Goal: Task Accomplishment & Management: Use online tool/utility

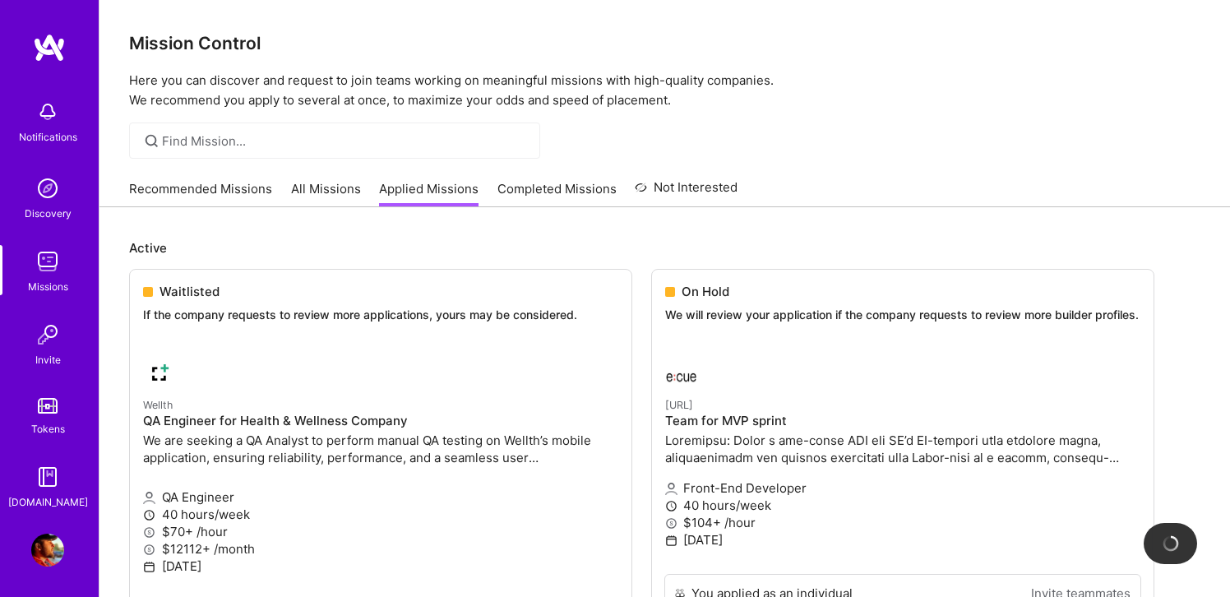
scroll to position [147, 0]
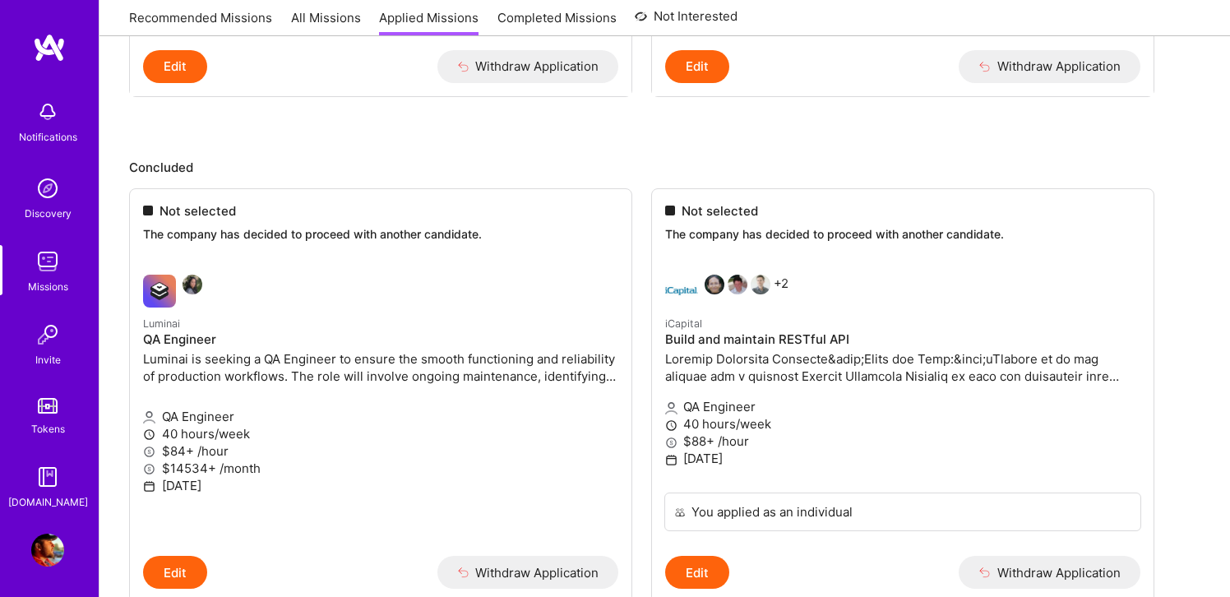
scroll to position [592, 0]
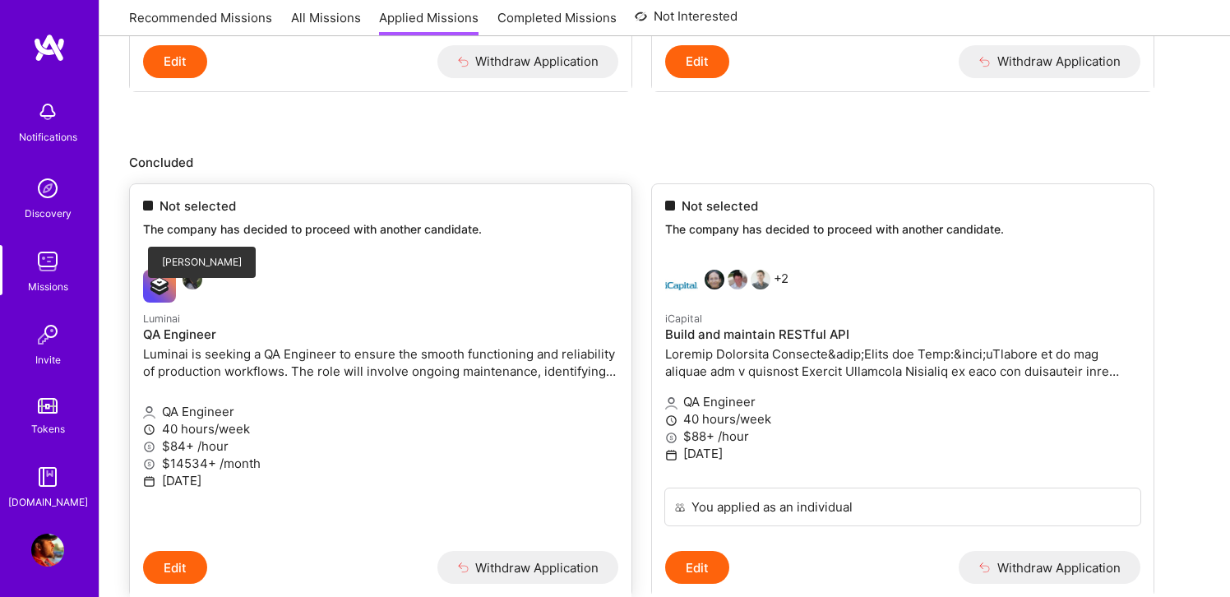
click at [185, 289] on img at bounding box center [193, 280] width 20 height 20
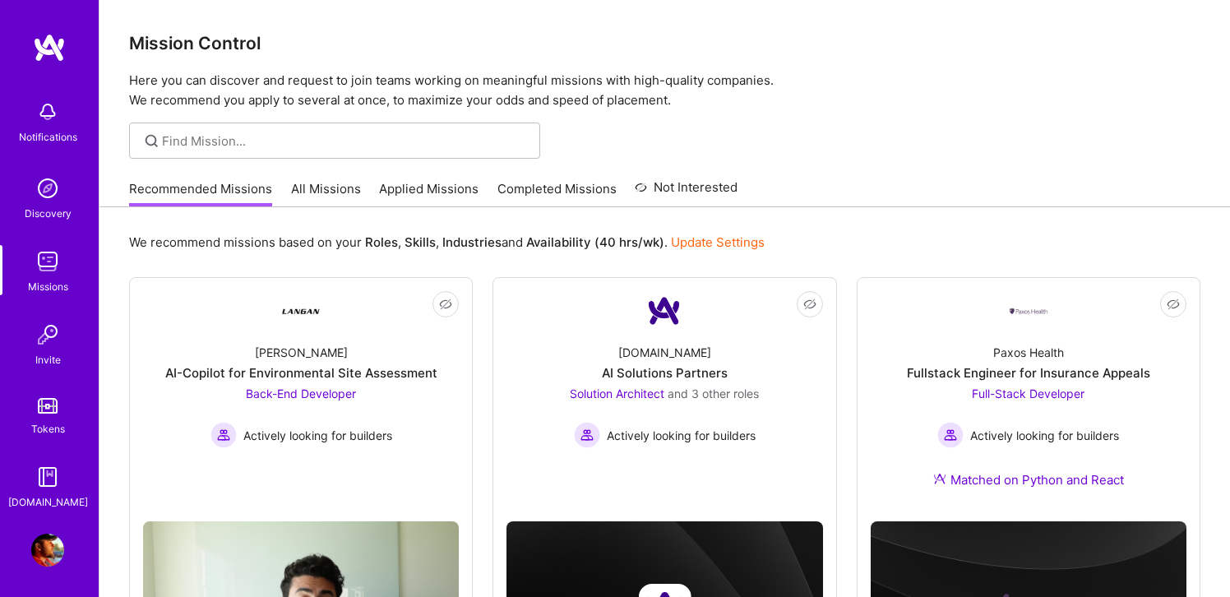
click at [61, 251] on img at bounding box center [47, 261] width 33 height 33
click at [44, 260] on img at bounding box center [47, 261] width 33 height 33
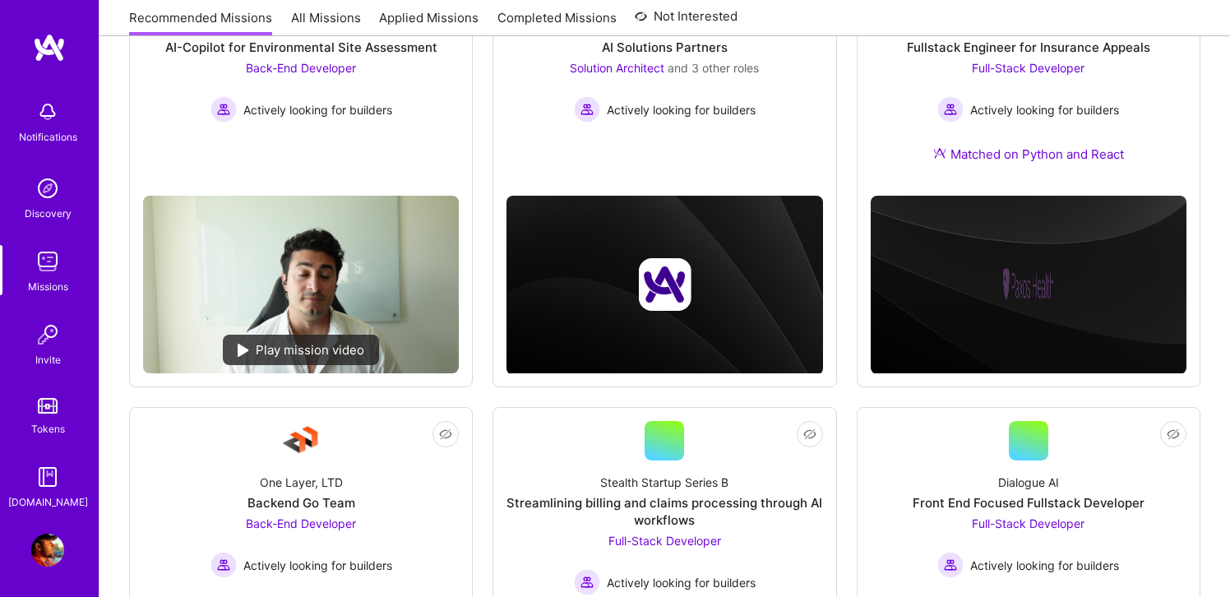
scroll to position [112, 0]
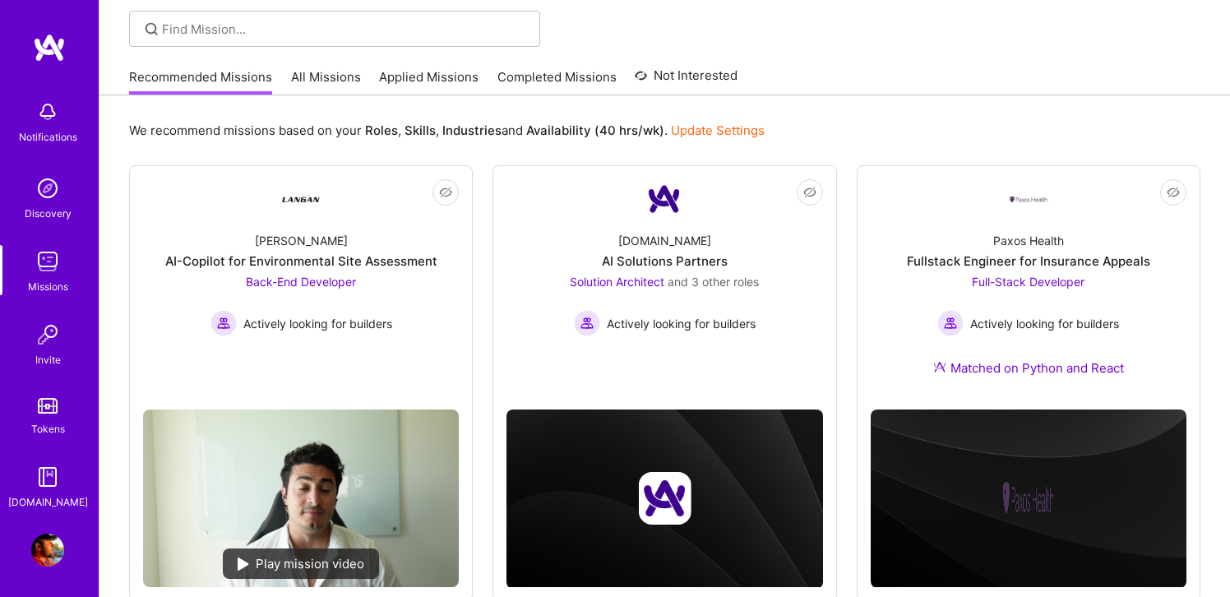
click at [48, 266] on img at bounding box center [47, 261] width 33 height 33
